Goal: Book appointment/travel/reservation

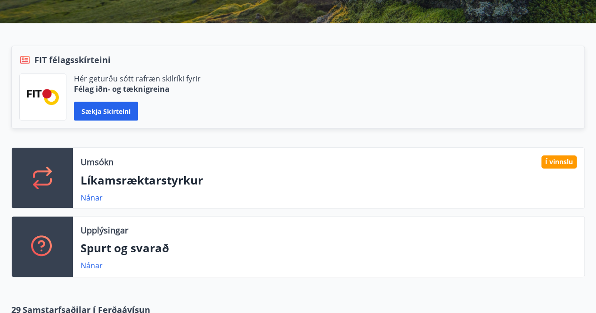
scroll to position [188, 0]
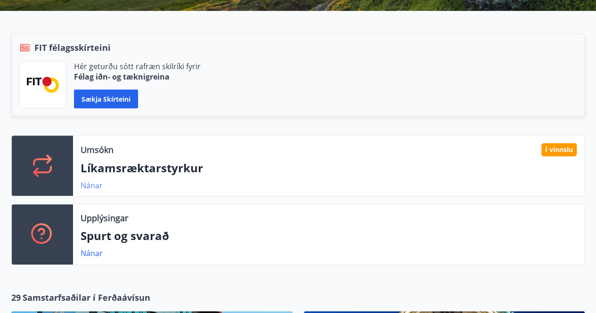
click at [95, 189] on link "Nánar" at bounding box center [92, 185] width 22 height 10
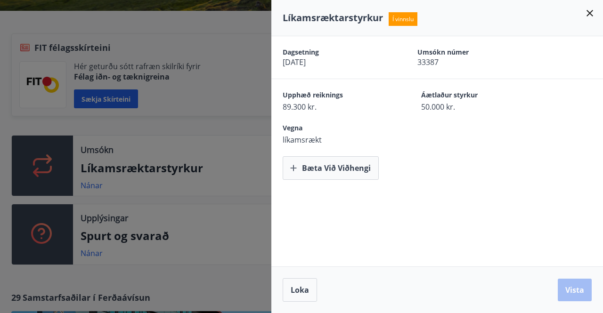
click at [97, 183] on div at bounding box center [301, 156] width 603 height 313
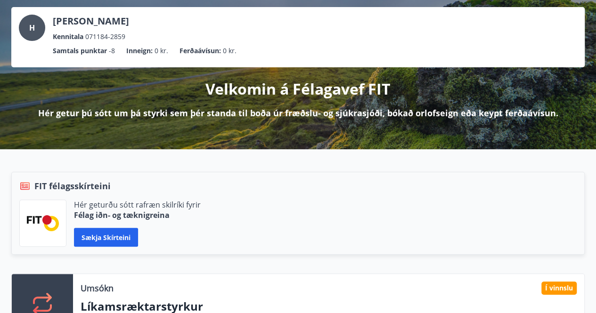
scroll to position [0, 0]
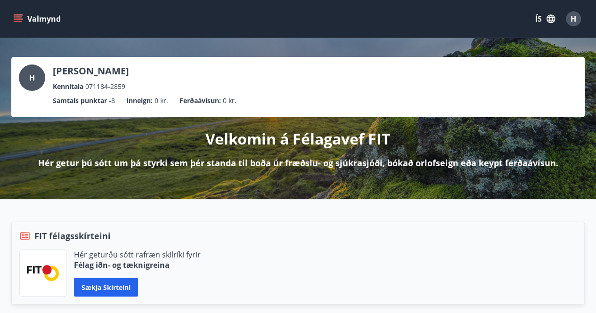
click at [21, 16] on icon "menu" at bounding box center [17, 18] width 9 height 9
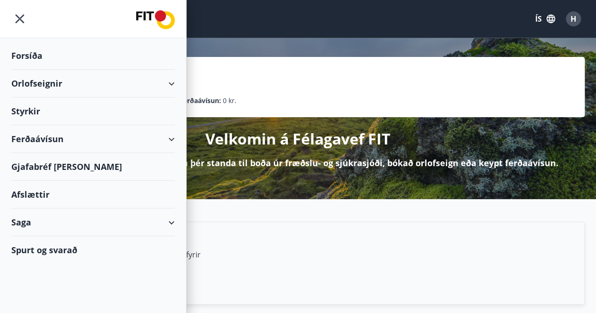
click at [51, 91] on div "Orlofseignir" at bounding box center [93, 84] width 164 height 28
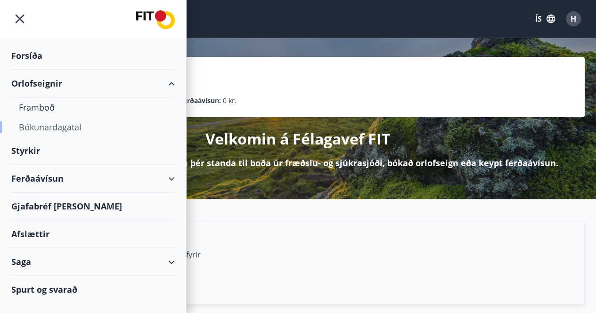
click at [56, 125] on div "Bókunardagatal" at bounding box center [93, 127] width 148 height 20
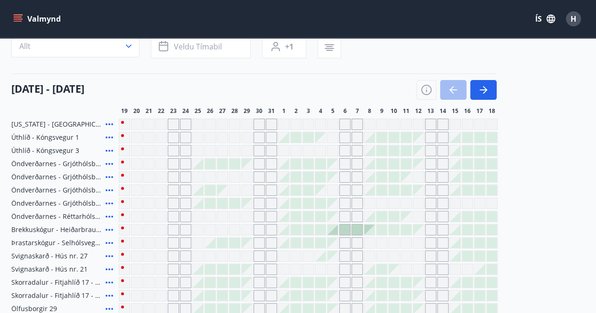
scroll to position [64, 0]
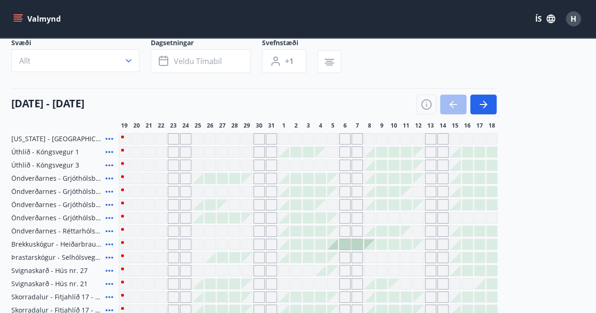
click at [177, 139] on div "Gráir dagar eru ekki bókanlegir" at bounding box center [173, 138] width 11 height 11
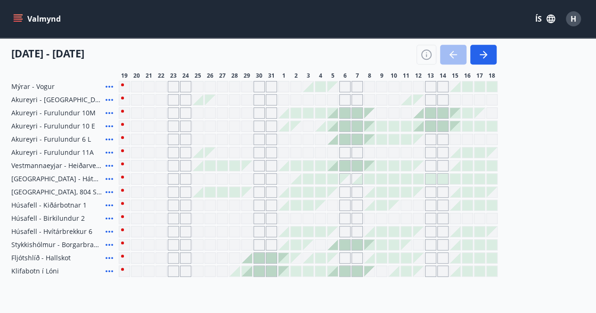
scroll to position [300, 0]
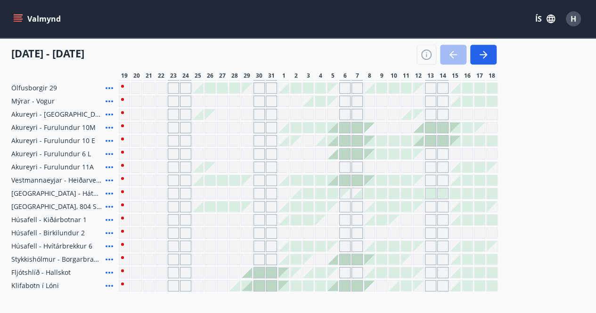
click at [255, 270] on div at bounding box center [259, 273] width 10 height 10
click at [262, 270] on div at bounding box center [259, 273] width 10 height 10
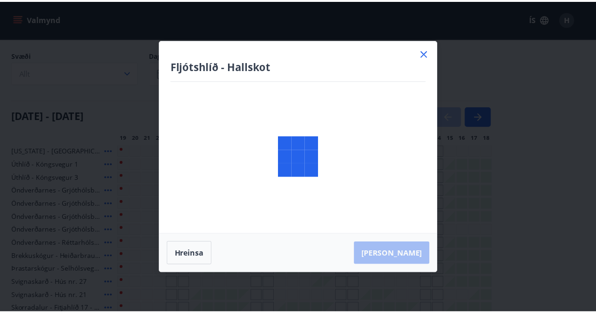
scroll to position [47, 0]
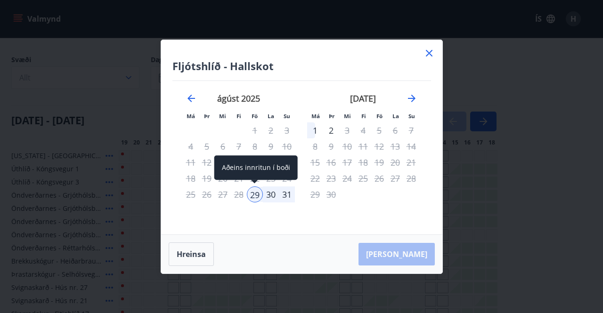
click at [255, 196] on div "29" at bounding box center [255, 195] width 16 height 16
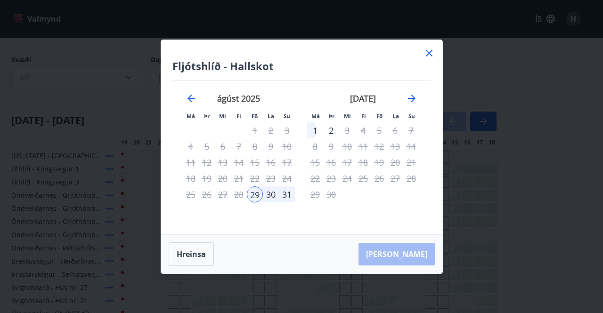
click at [287, 197] on div "31" at bounding box center [287, 195] width 16 height 16
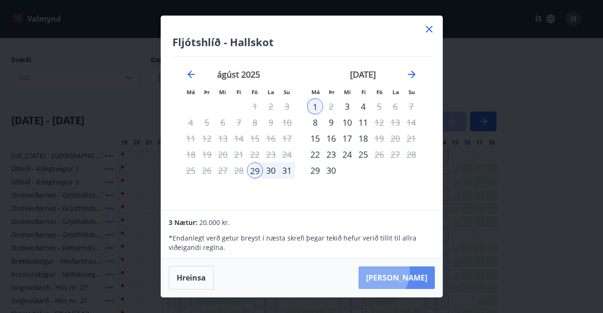
click at [403, 272] on button "[PERSON_NAME]" at bounding box center [397, 278] width 76 height 23
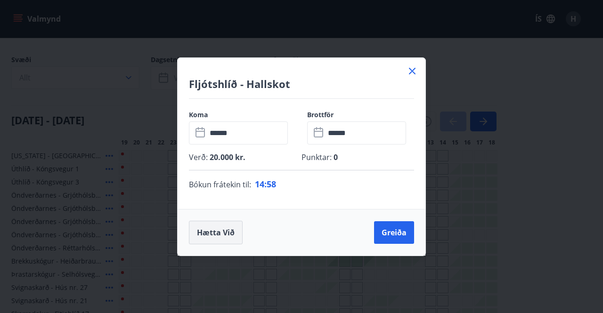
click at [217, 233] on button "Hætta við" at bounding box center [216, 233] width 54 height 24
click at [420, 69] on div "Fljótshlíð - Hallskot Koma ​ ****** ​ Brottför ​ ****** ​ Verð : 20.000 kr. Pun…" at bounding box center [301, 156] width 603 height 313
click at [415, 72] on div "Fljótshlíð - Hallskot Koma ​ ****** ​ Brottför ​ ****** ​ Verð : 20.000 kr. Pun…" at bounding box center [301, 156] width 603 height 313
click at [413, 72] on div "Fljótshlíð - Hallskot Koma ​ ****** ​ Brottför ​ ****** ​ Verð : 20.000 kr. Pun…" at bounding box center [301, 156] width 603 height 313
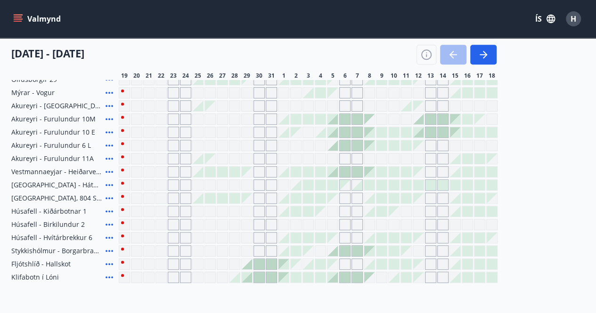
scroll to position [394, 0]
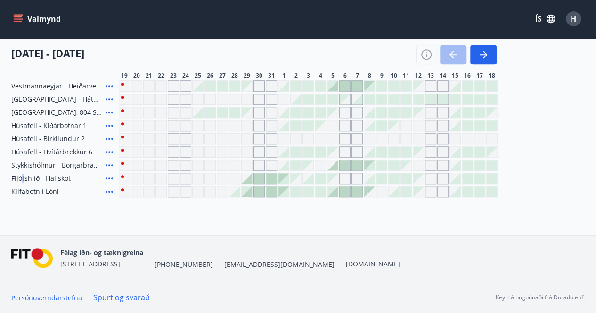
drag, startPoint x: 31, startPoint y: 180, endPoint x: 23, endPoint y: 176, distance: 8.7
click at [23, 176] on span "Fljótshlíð - Hallskot" at bounding box center [40, 178] width 59 height 9
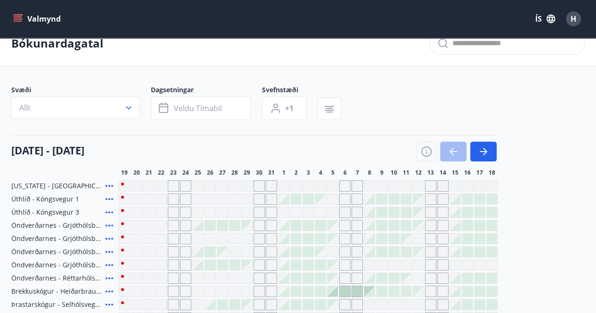
scroll to position [0, 0]
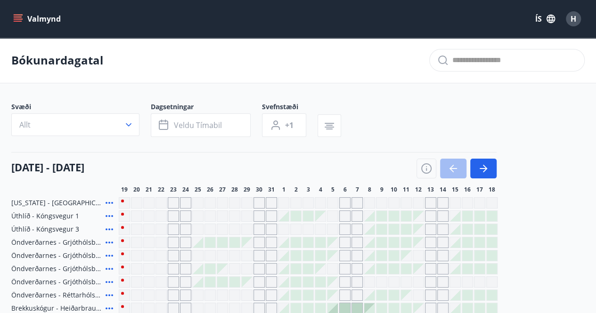
click at [14, 17] on icon "menu" at bounding box center [17, 18] width 9 height 9
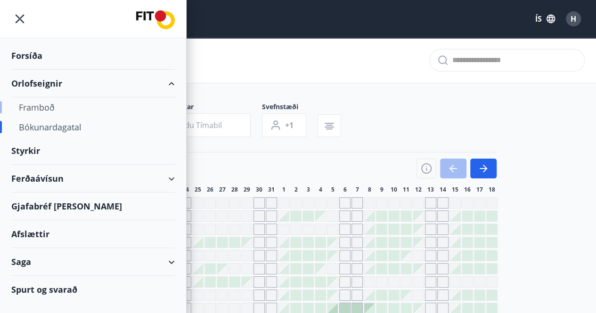
click at [38, 109] on div "Framboð" at bounding box center [93, 108] width 148 height 20
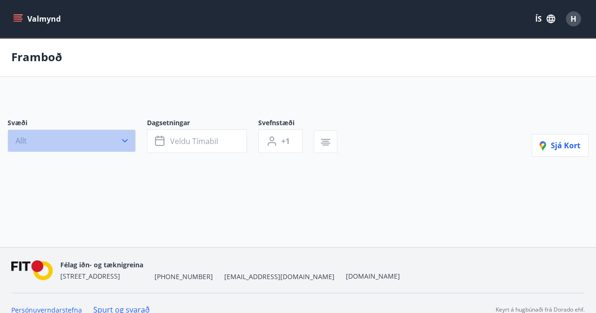
click at [67, 135] on div "Svæði Allt" at bounding box center [77, 135] width 139 height 35
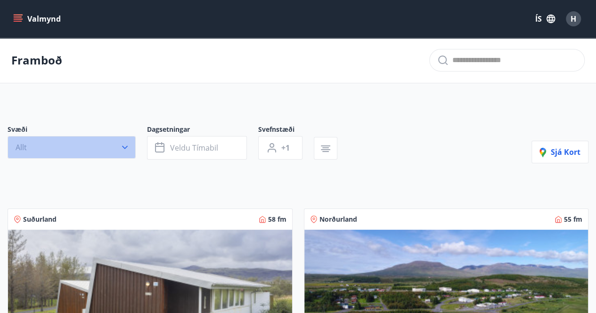
click at [61, 144] on button "Allt" at bounding box center [72, 147] width 128 height 23
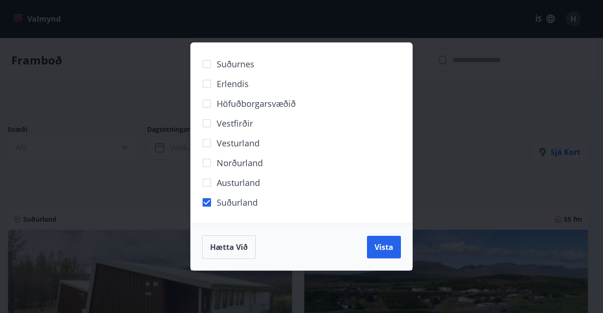
click at [391, 246] on span "Vista" at bounding box center [384, 247] width 19 height 10
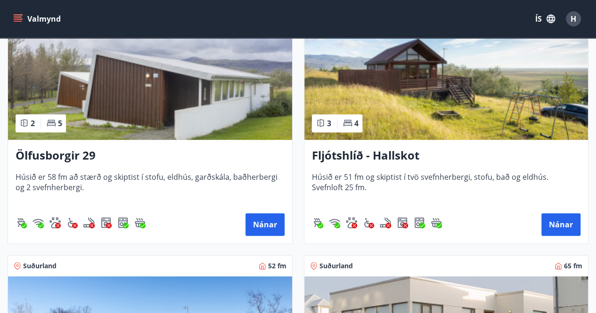
scroll to position [236, 0]
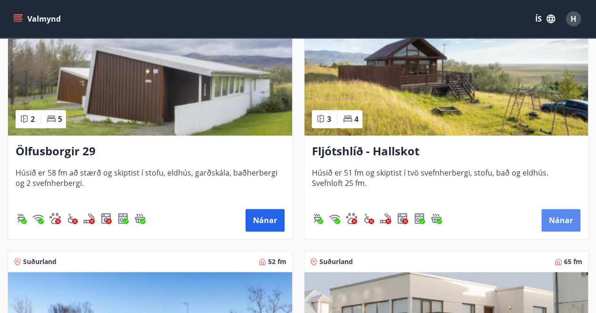
click at [561, 221] on button "Nánar" at bounding box center [560, 220] width 39 height 23
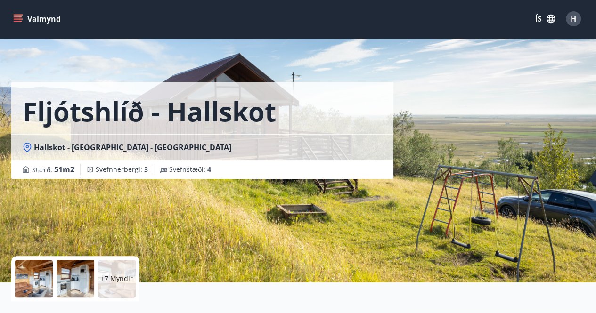
click at [132, 146] on span "Hallskot - [GEOGRAPHIC_DATA] - [GEOGRAPHIC_DATA]" at bounding box center [132, 147] width 197 height 10
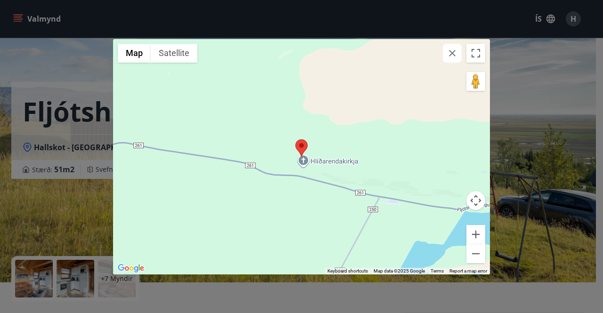
click at [35, 277] on div "← Move left → Move right ↑ Move up ↓ Move down + Zoom in - Zoom out Home Jump l…" at bounding box center [301, 156] width 603 height 313
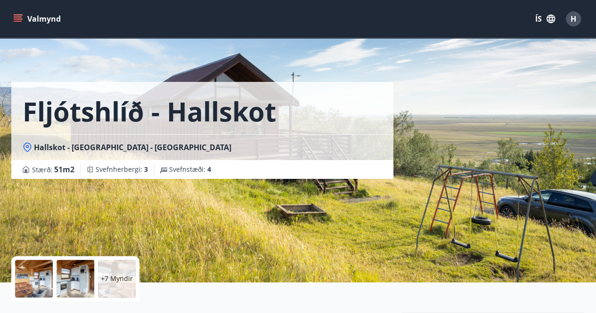
click at [43, 279] on div at bounding box center [34, 279] width 38 height 38
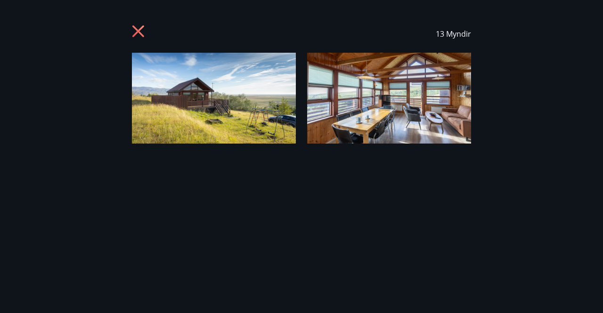
click at [131, 26] on div "13 Myndir" at bounding box center [301, 34] width 581 height 38
click at [141, 30] on icon at bounding box center [139, 32] width 15 height 15
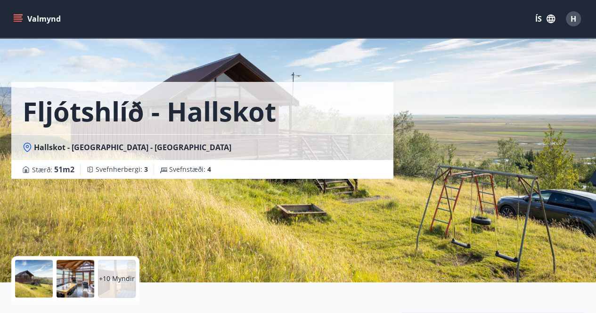
click at [112, 286] on div "+10 Myndir" at bounding box center [117, 279] width 38 height 38
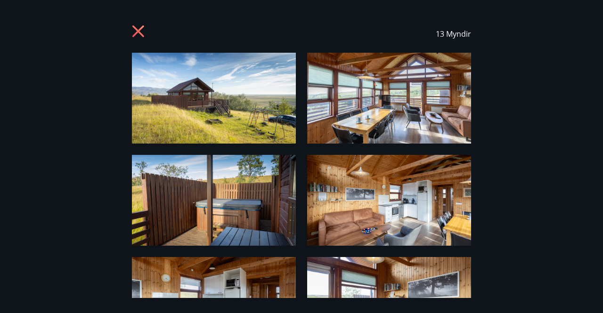
click at [98, 181] on div "13 Myndir" at bounding box center [301, 156] width 603 height 283
click at [138, 36] on icon at bounding box center [139, 32] width 15 height 15
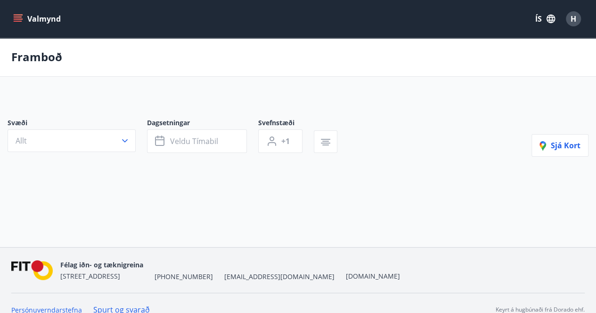
click at [25, 11] on button "Valmynd" at bounding box center [37, 18] width 53 height 17
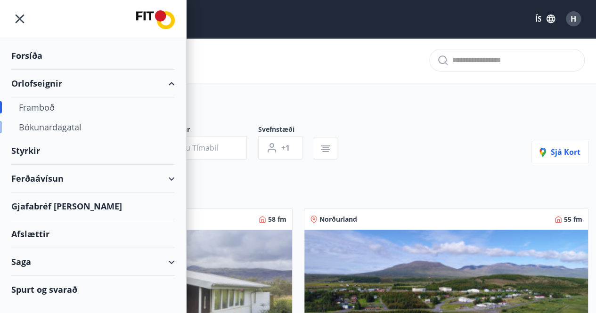
click at [59, 129] on div "Bókunardagatal" at bounding box center [93, 127] width 148 height 20
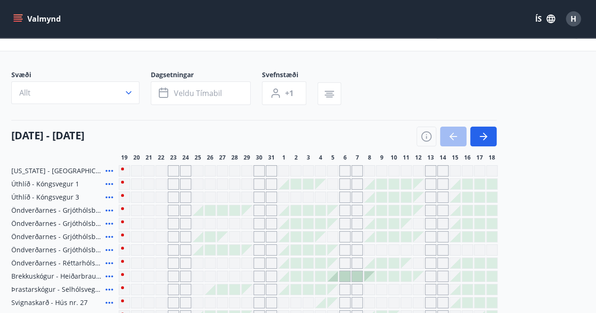
scroll to position [47, 0]
